Goal: Leave review/rating: Leave review/rating

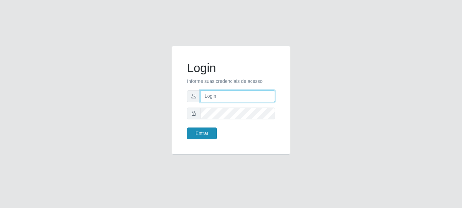
type input "caio@B1"
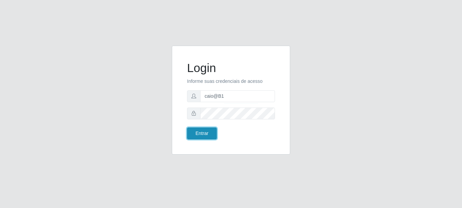
click at [195, 134] on button "Entrar" at bounding box center [202, 133] width 30 height 12
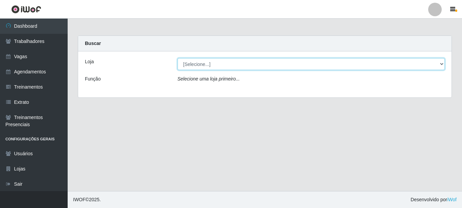
click at [199, 65] on select "[Selecione...] Bemais Supermercados - B1 [GEOGRAPHIC_DATA]" at bounding box center [310, 64] width 267 height 12
select select "403"
click at [177, 58] on select "[Selecione...] Bemais Supermercados - B1 [GEOGRAPHIC_DATA]" at bounding box center [310, 64] width 267 height 12
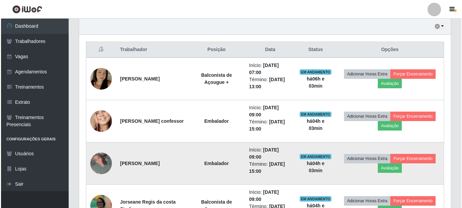
scroll to position [237, 0]
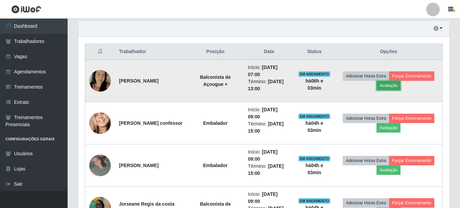
click at [393, 87] on button "Avaliação" at bounding box center [388, 85] width 24 height 9
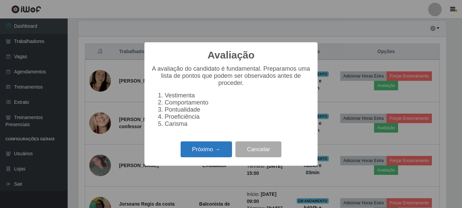
click at [198, 156] on button "Próximo →" at bounding box center [205, 149] width 51 height 16
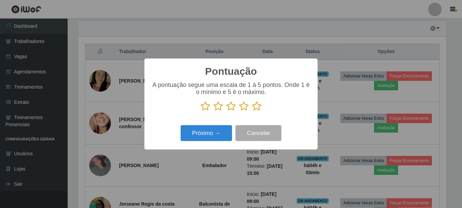
click at [256, 107] on icon at bounding box center [256, 106] width 9 height 10
click at [252, 111] on input "radio" at bounding box center [252, 111] width 0 height 0
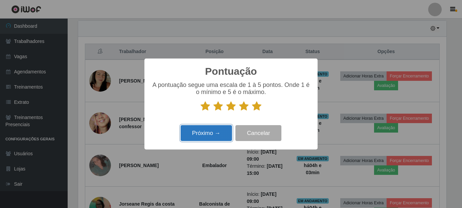
click at [210, 136] on button "Próximo →" at bounding box center [205, 133] width 51 height 16
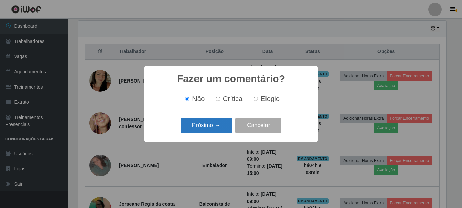
click at [218, 127] on button "Próximo →" at bounding box center [205, 126] width 51 height 16
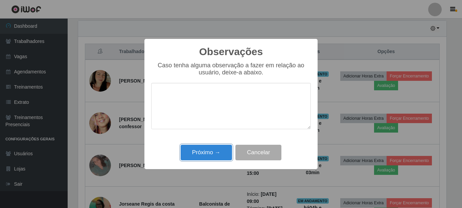
drag, startPoint x: 214, startPoint y: 149, endPoint x: 338, endPoint y: -30, distance: 217.8
click at [338, 0] on html "Perfil Alterar Senha Sair Dashboard Trabalhadores Vagas Agendamentos Treinament…" at bounding box center [231, 75] width 462 height 624
click at [321, 10] on div "Observações × Caso tenha alguma observação a fazer em relação ao usuário, deixe…" at bounding box center [231, 104] width 462 height 208
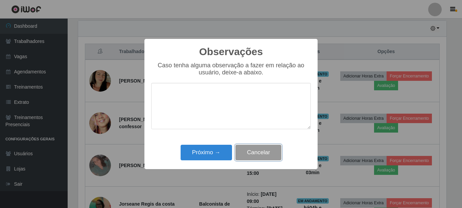
click at [263, 147] on button "Cancelar" at bounding box center [258, 153] width 46 height 16
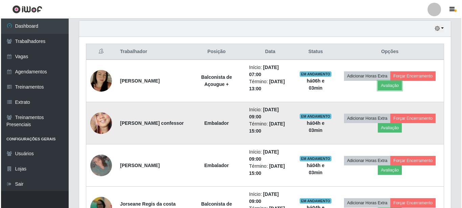
scroll to position [140, 371]
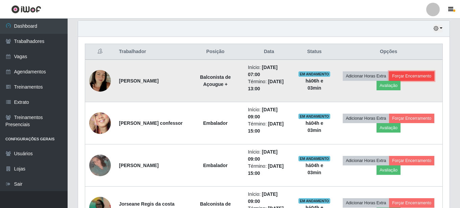
click at [420, 75] on button "Forçar Encerramento" at bounding box center [411, 75] width 45 height 9
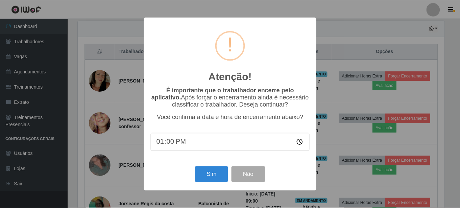
scroll to position [140, 368]
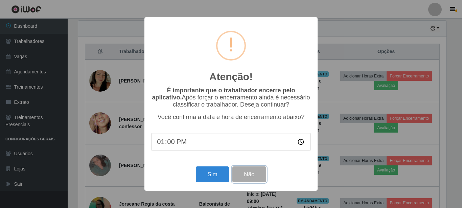
click at [261, 170] on button "Não" at bounding box center [248, 174] width 33 height 16
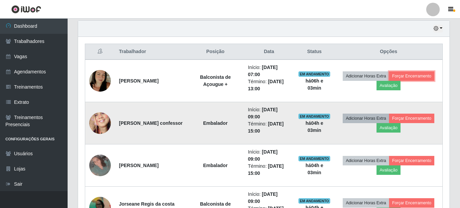
scroll to position [140, 371]
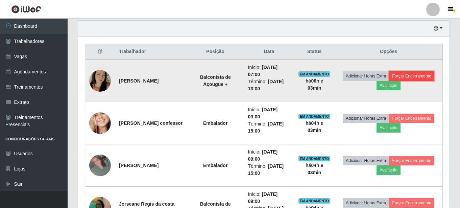
click at [410, 73] on button "Forçar Encerramento" at bounding box center [411, 75] width 45 height 9
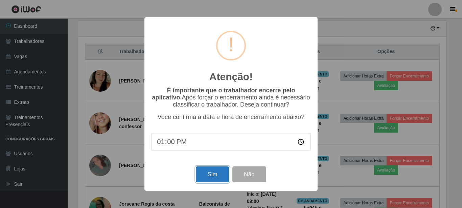
click at [215, 170] on button "Sim" at bounding box center [212, 174] width 33 height 16
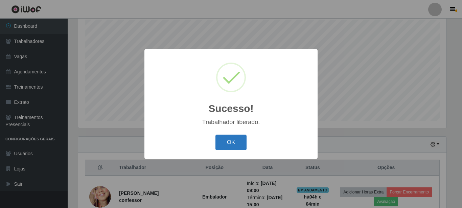
click at [235, 141] on button "OK" at bounding box center [230, 142] width 31 height 16
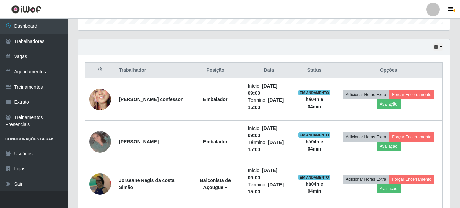
scroll to position [222, 0]
